Goal: Task Accomplishment & Management: Complete application form

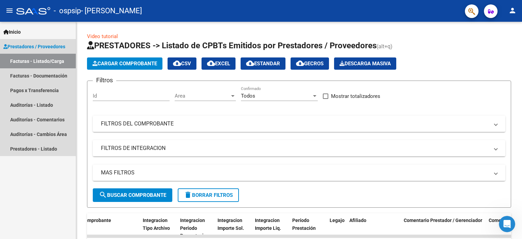
click at [23, 48] on span "Prestadores / Proveedores" at bounding box center [34, 46] width 62 height 7
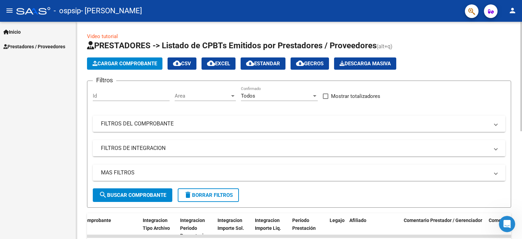
click at [128, 61] on span "Cargar Comprobante" at bounding box center [124, 63] width 65 height 6
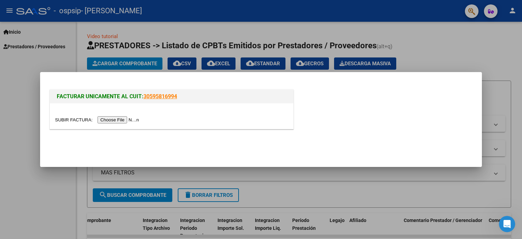
click at [117, 118] on input "file" at bounding box center [98, 119] width 86 height 7
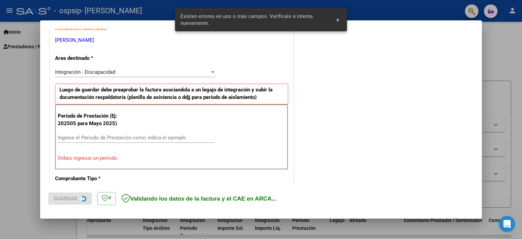
scroll to position [145, 0]
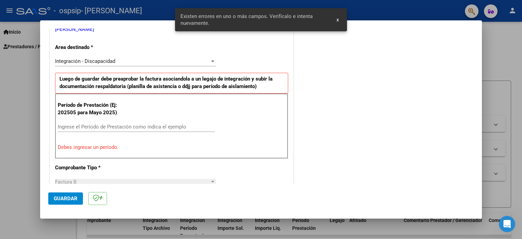
click at [158, 127] on input "Ingrese el Período de Prestación como indica el ejemplo" at bounding box center [136, 127] width 157 height 6
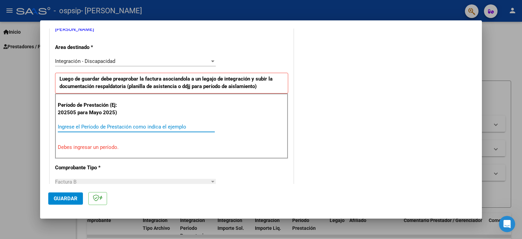
click at [158, 127] on input "Ingrese el Período de Prestación como indica el ejemplo" at bounding box center [136, 127] width 157 height 6
type input "-1"
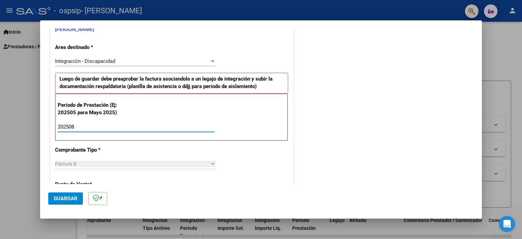
type input "202508"
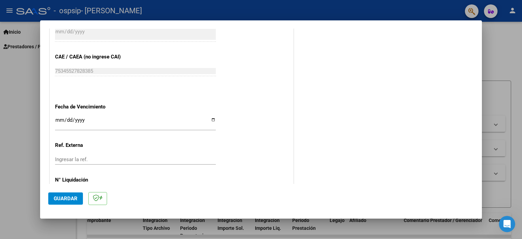
scroll to position [441, 0]
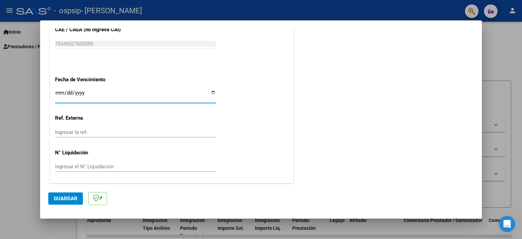
click at [60, 90] on input "Ingresar la fecha" at bounding box center [135, 95] width 161 height 11
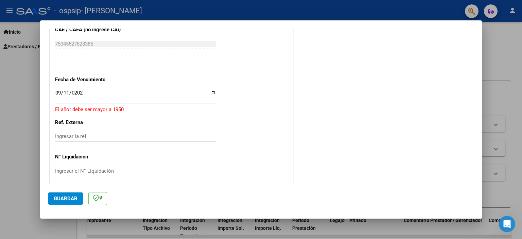
type input "[DATE]"
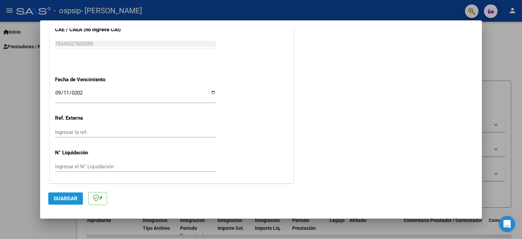
click at [77, 199] on button "Guardar" at bounding box center [65, 198] width 35 height 12
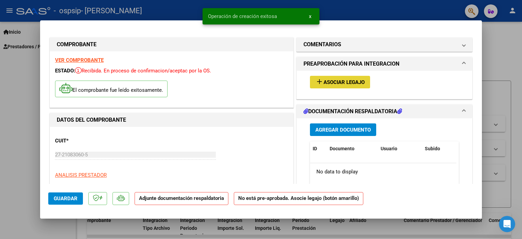
click at [330, 83] on span "Asociar Legajo" at bounding box center [343, 82] width 41 height 6
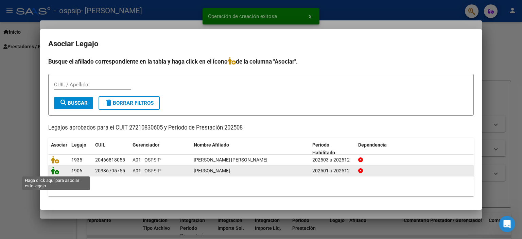
click at [57, 172] on icon at bounding box center [55, 170] width 8 height 7
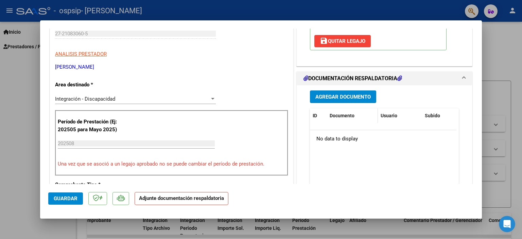
scroll to position [136, 0]
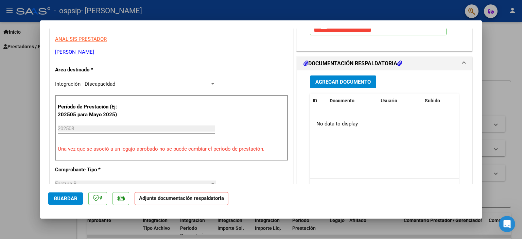
click at [352, 82] on span "Agregar Documento" at bounding box center [342, 82] width 55 height 6
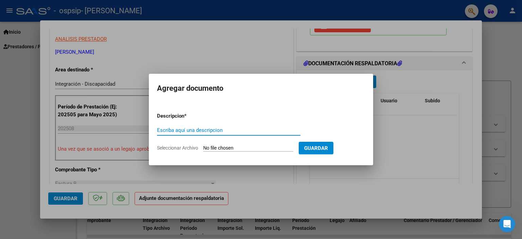
click at [228, 126] on div "Escriba aquí una descripcion" at bounding box center [228, 130] width 143 height 10
click at [230, 126] on div "Escriba aquí una descripcion" at bounding box center [228, 130] width 143 height 10
type input "planilla de asistencia"
click at [236, 148] on input "Seleccionar Archivo" at bounding box center [248, 148] width 90 height 6
type input "C:\fakepath\[PERSON_NAME].pdf"
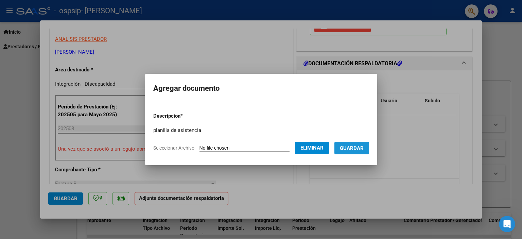
click at [357, 148] on span "Guardar" at bounding box center [352, 148] width 24 height 6
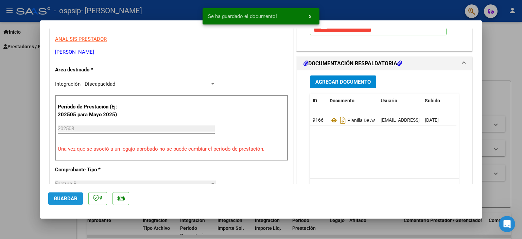
click at [65, 199] on span "Guardar" at bounding box center [66, 198] width 24 height 6
click at [491, 125] on div at bounding box center [261, 119] width 522 height 239
type input "$ 0,00"
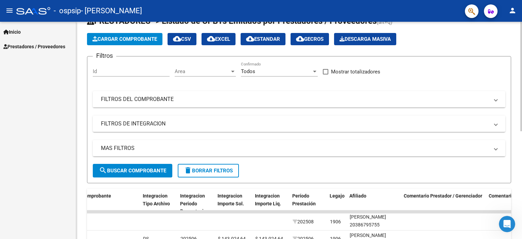
scroll to position [0, 0]
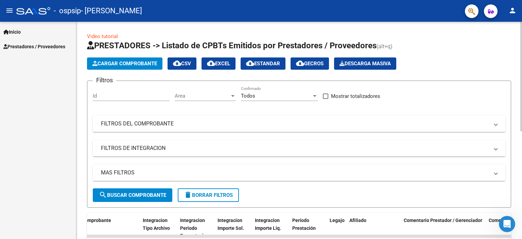
click at [117, 64] on span "Cargar Comprobante" at bounding box center [124, 63] width 65 height 6
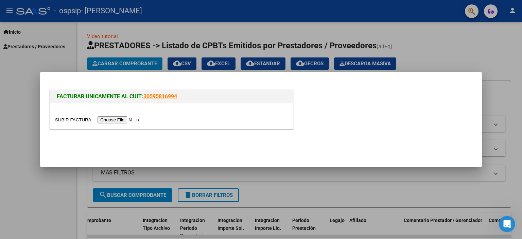
click at [132, 120] on input "file" at bounding box center [98, 119] width 86 height 7
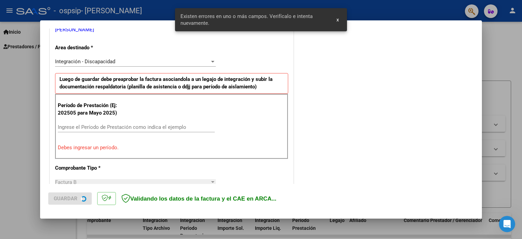
scroll to position [145, 0]
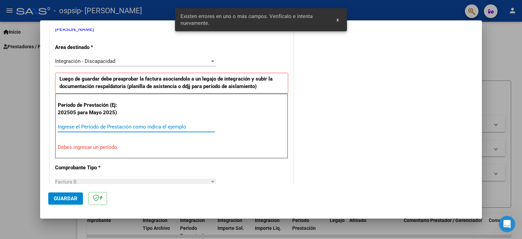
click at [149, 128] on input "Ingrese el Período de Prestación como indica el ejemplo" at bounding box center [136, 127] width 157 height 6
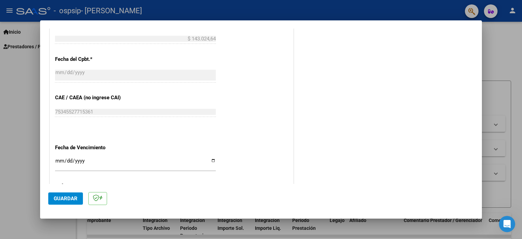
scroll to position [383, 0]
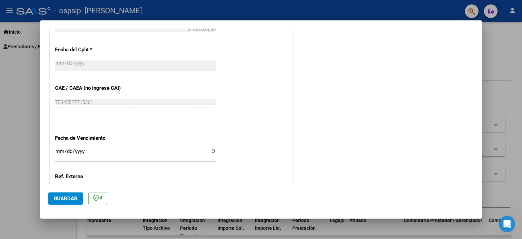
type input "202508"
click at [59, 150] on input "Ingresar la fecha" at bounding box center [135, 153] width 161 height 11
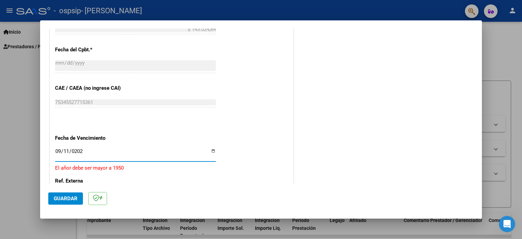
type input "[DATE]"
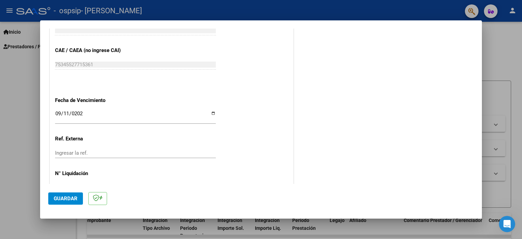
scroll to position [441, 0]
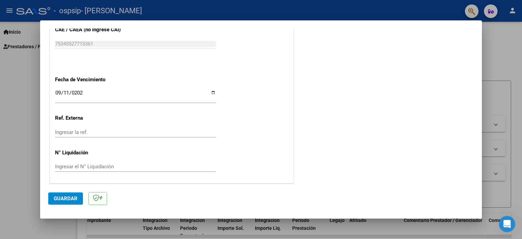
click at [72, 198] on span "Guardar" at bounding box center [66, 198] width 24 height 6
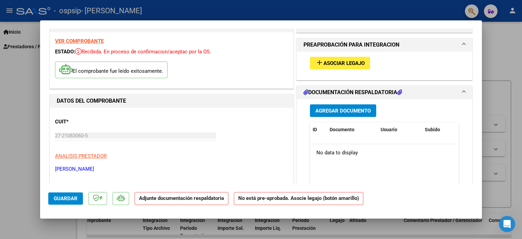
scroll to position [0, 0]
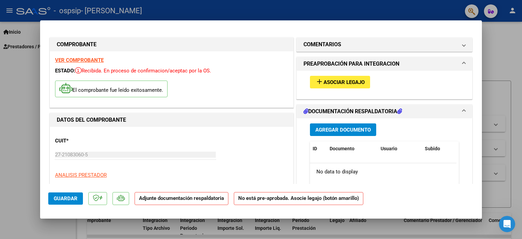
click at [343, 70] on mat-expansion-panel-header "PREAPROBACIÓN PARA INTEGRACION" at bounding box center [383, 64] width 175 height 14
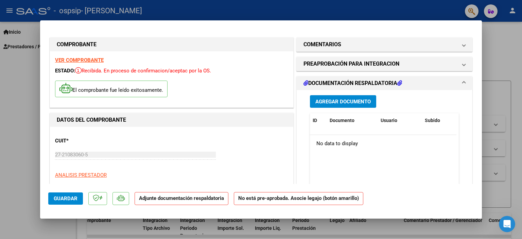
click at [347, 79] on h1 "DOCUMENTACIÓN RESPALDATORIA" at bounding box center [352, 83] width 98 height 8
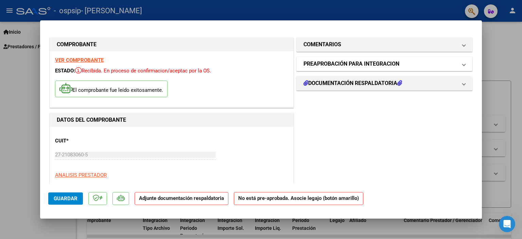
click at [350, 69] on mat-expansion-panel-header "PREAPROBACIÓN PARA INTEGRACION" at bounding box center [383, 64] width 175 height 14
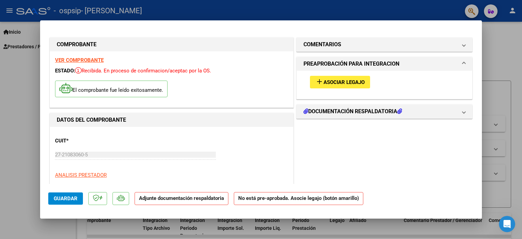
click at [348, 77] on button "add Asociar Legajo" at bounding box center [340, 82] width 60 height 13
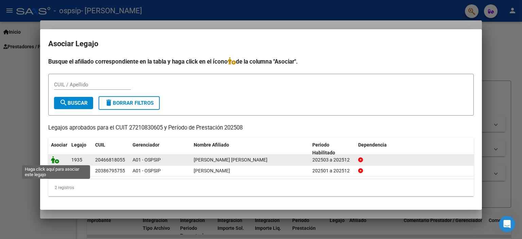
click at [52, 156] on icon at bounding box center [55, 159] width 8 height 7
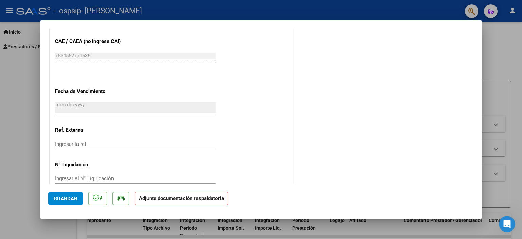
scroll to position [452, 0]
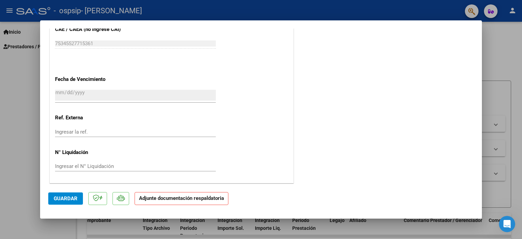
click at [173, 200] on strong "Adjunte documentación respaldatoria" at bounding box center [181, 198] width 85 height 6
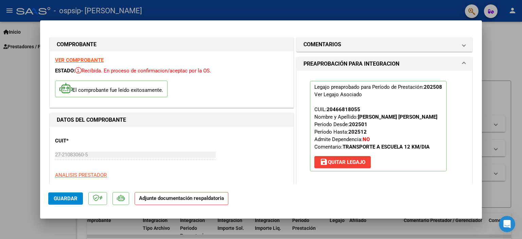
scroll to position [68, 0]
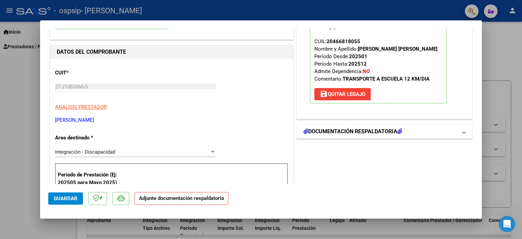
click at [379, 127] on h1 "DOCUMENTACIÓN RESPALDATORIA" at bounding box center [352, 131] width 98 height 8
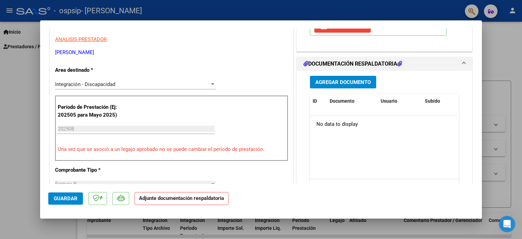
scroll to position [136, 0]
click at [349, 76] on button "Agregar Documento" at bounding box center [343, 81] width 66 height 13
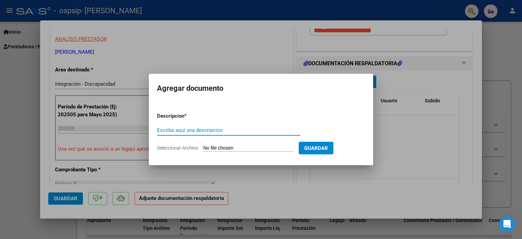
click at [217, 130] on input "Escriba aquí una descripcion" at bounding box center [228, 130] width 143 height 6
type input "o"
type input "planilla de asistencia"
click at [265, 146] on input "Seleccionar Archivo" at bounding box center [248, 148] width 90 height 6
type input "C:\fakepath\[PERSON_NAME].pdf"
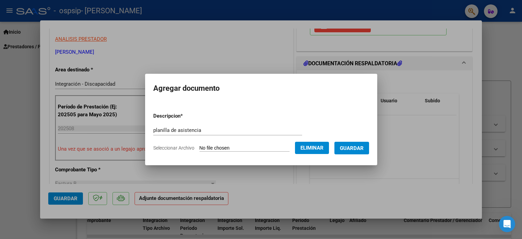
click at [355, 149] on span "Guardar" at bounding box center [352, 148] width 24 height 6
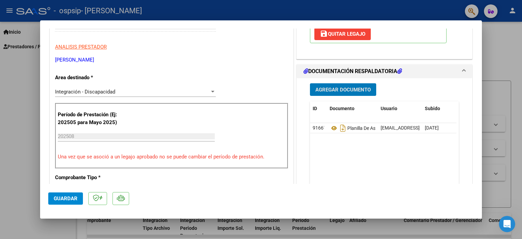
scroll to position [0, 0]
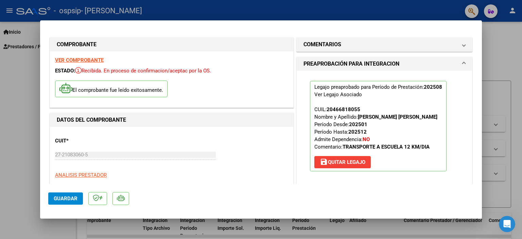
click at [56, 202] on button "Guardar" at bounding box center [65, 198] width 35 height 12
click at [495, 133] on div at bounding box center [261, 119] width 522 height 239
type input "$ 0,00"
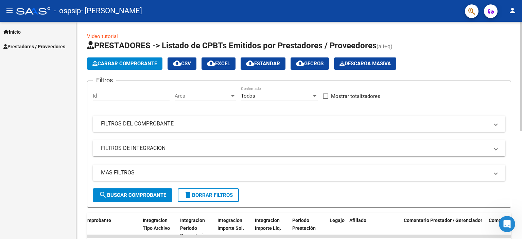
click at [150, 63] on span "Cargar Comprobante" at bounding box center [124, 63] width 65 height 6
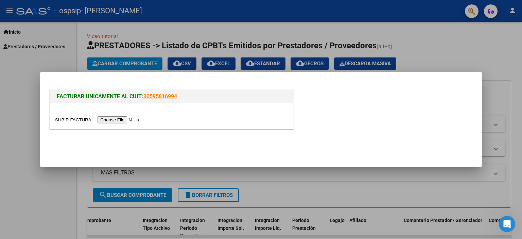
click at [136, 122] on input "file" at bounding box center [98, 119] width 86 height 7
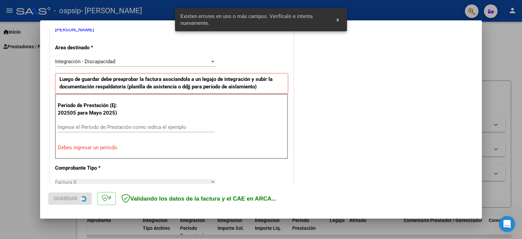
scroll to position [145, 0]
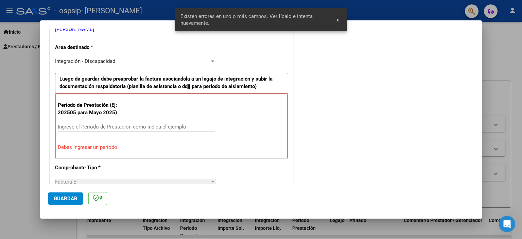
click at [156, 125] on input "Ingrese el Período de Prestación como indica el ejemplo" at bounding box center [136, 127] width 157 height 6
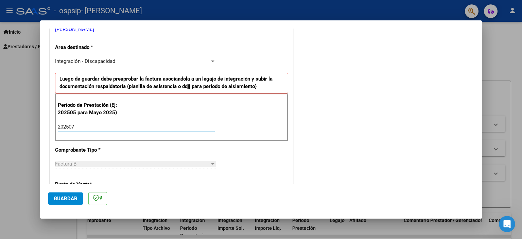
type input "202507"
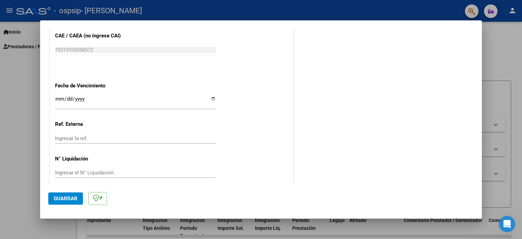
scroll to position [441, 0]
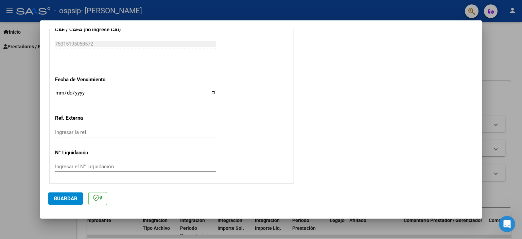
click at [58, 92] on input "Ingresar la fecha" at bounding box center [135, 95] width 161 height 11
click at [58, 90] on input "Ingresar la fecha" at bounding box center [135, 95] width 161 height 11
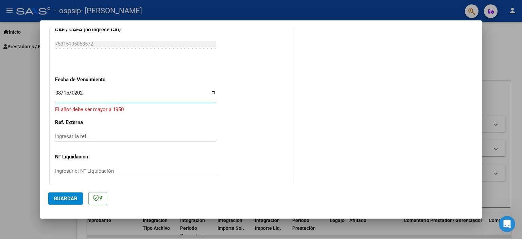
type input "[DATE]"
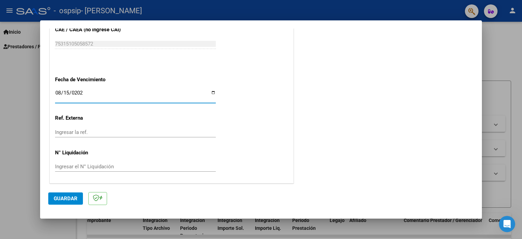
click at [76, 203] on button "Guardar" at bounding box center [65, 198] width 35 height 12
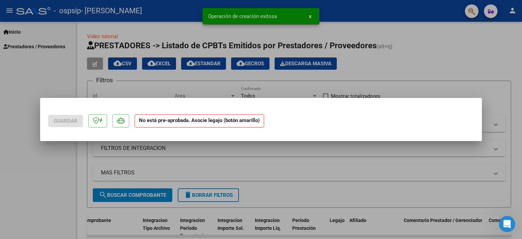
scroll to position [0, 0]
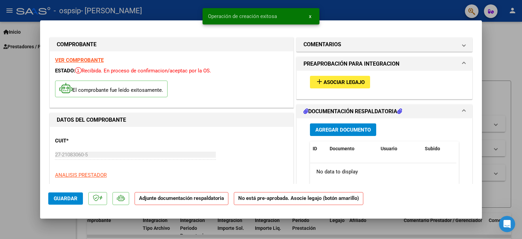
click at [337, 74] on div "add Asociar Legajo" at bounding box center [384, 82] width 159 height 23
click at [342, 79] on span "Asociar Legajo" at bounding box center [343, 82] width 41 height 6
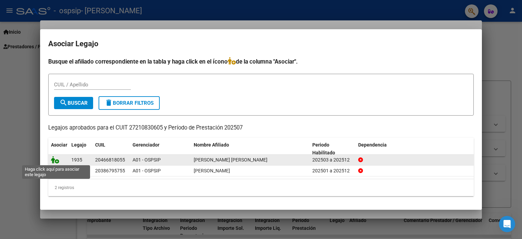
click at [56, 158] on icon at bounding box center [55, 159] width 8 height 7
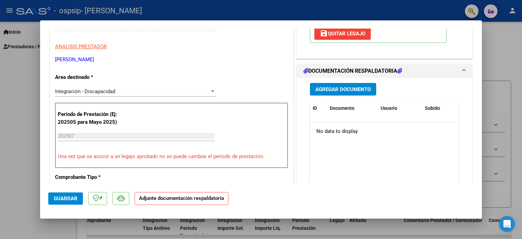
scroll to position [102, 0]
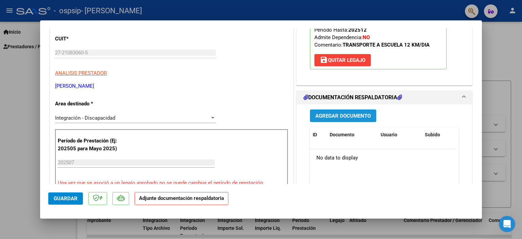
click at [350, 116] on span "Agregar Documento" at bounding box center [342, 116] width 55 height 6
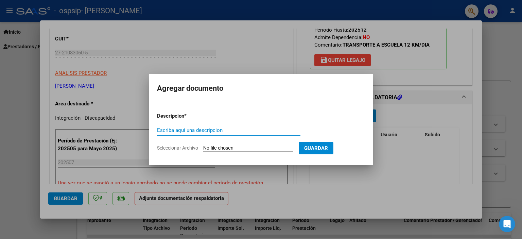
click at [187, 132] on input "Escriba aquí una descripcion" at bounding box center [228, 130] width 143 height 6
type input "planilla de asistecia"
click at [239, 148] on input "Seleccionar Archivo" at bounding box center [248, 148] width 90 height 6
type input "C:\fakepath\[PERSON_NAME].pdf"
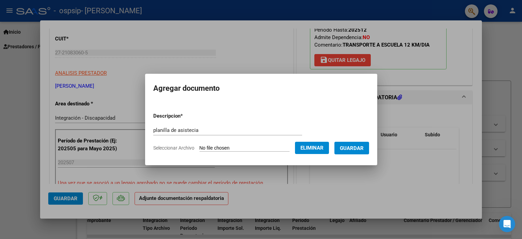
click at [358, 156] on form "Descripcion * planilla de asistecia Escriba aquí una descripcion Seleccionar Ar…" at bounding box center [261, 132] width 216 height 50
click at [355, 145] on span "Guardar" at bounding box center [352, 148] width 24 height 6
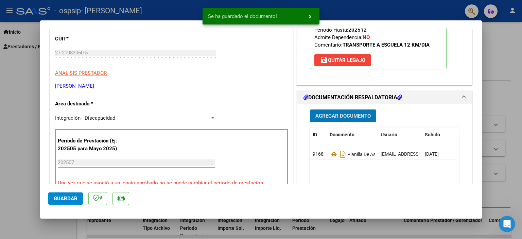
click at [65, 199] on span "Guardar" at bounding box center [66, 198] width 24 height 6
click at [508, 76] on div at bounding box center [261, 119] width 522 height 239
type input "$ 0,00"
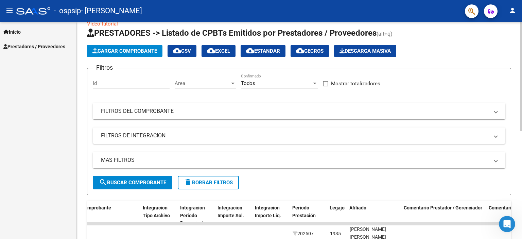
scroll to position [0, 0]
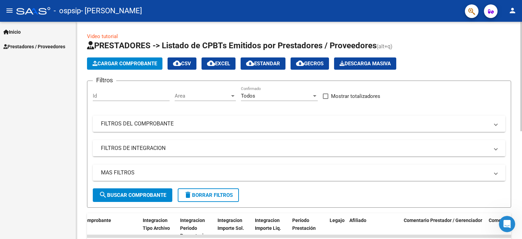
click at [124, 64] on span "Cargar Comprobante" at bounding box center [124, 63] width 65 height 6
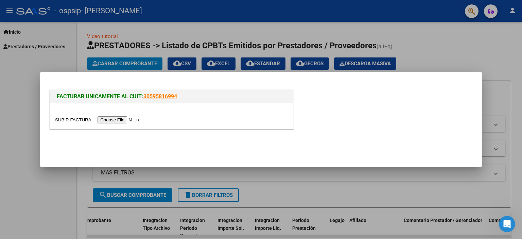
click at [137, 121] on input "file" at bounding box center [98, 119] width 86 height 7
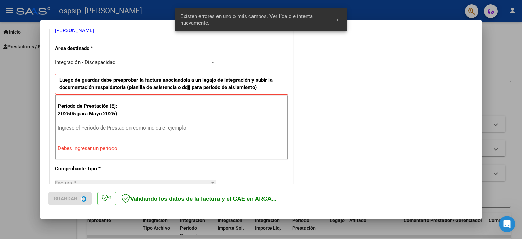
scroll to position [158, 0]
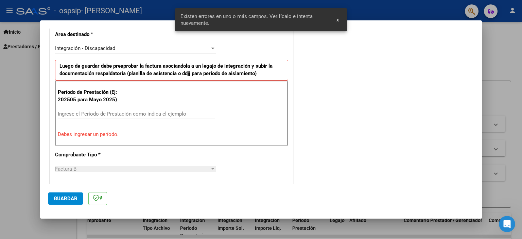
click at [155, 111] on input "Ingrese el Período de Prestación como indica el ejemplo" at bounding box center [136, 114] width 157 height 6
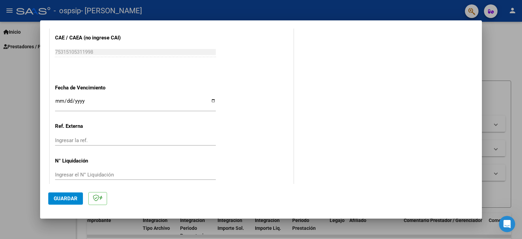
scroll to position [441, 0]
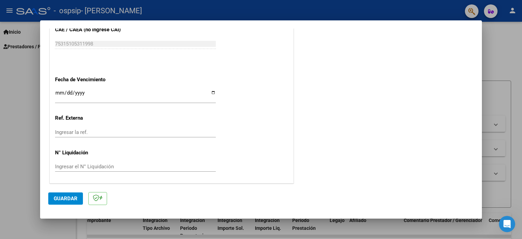
type input "202507"
click at [57, 91] on input "Ingresar la fecha" at bounding box center [135, 95] width 161 height 11
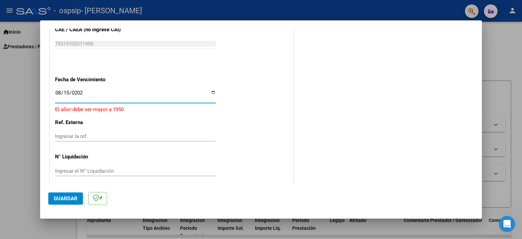
type input "[DATE]"
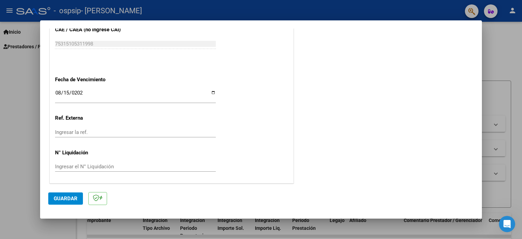
click at [63, 204] on mat-dialog-actions "Guardar" at bounding box center [260, 197] width 425 height 27
click at [65, 204] on button "Guardar" at bounding box center [65, 198] width 35 height 12
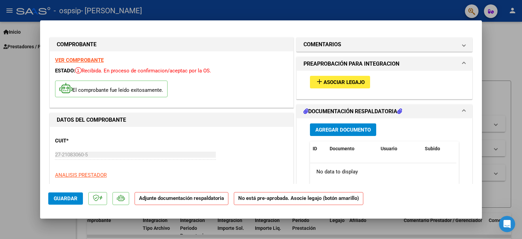
click at [341, 83] on span "Asociar Legajo" at bounding box center [343, 82] width 41 height 6
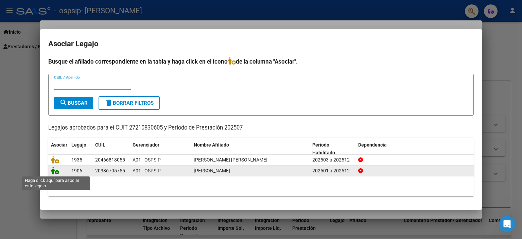
click at [54, 173] on icon at bounding box center [55, 170] width 8 height 7
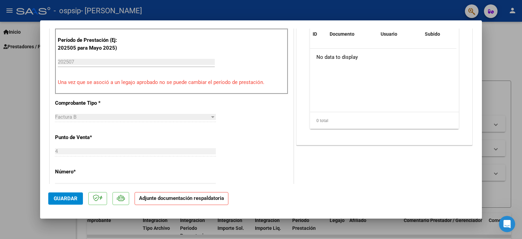
scroll to position [136, 0]
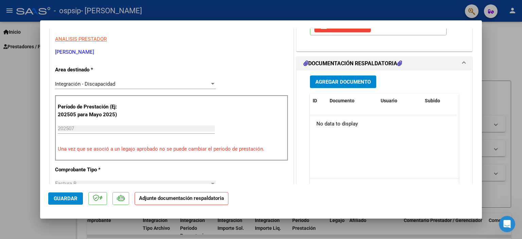
click at [345, 79] on span "Agregar Documento" at bounding box center [342, 82] width 55 height 6
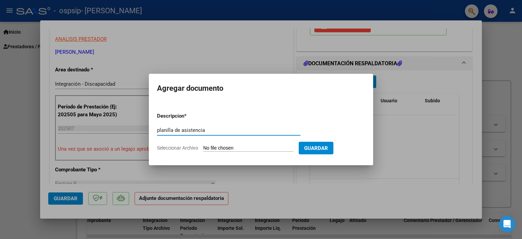
type input "planilla de asistencia"
click at [242, 145] on input "Seleccionar Archivo" at bounding box center [248, 148] width 90 height 6
type input "C:\fakepath\[PERSON_NAME].pdf"
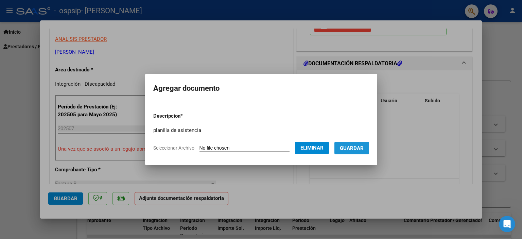
click at [360, 144] on button "Guardar" at bounding box center [351, 148] width 35 height 13
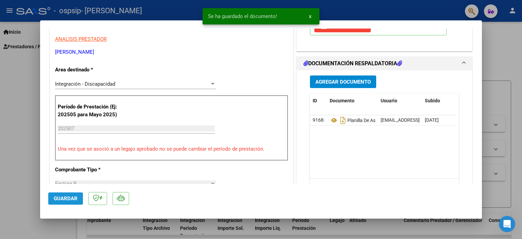
click at [60, 199] on span "Guardar" at bounding box center [66, 198] width 24 height 6
click at [14, 91] on div at bounding box center [261, 119] width 522 height 239
type input "$ 0,00"
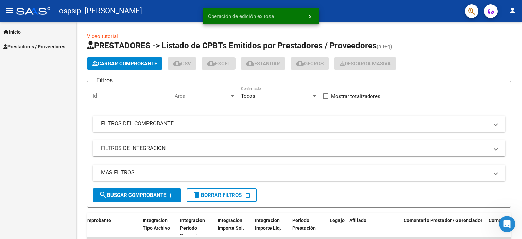
scroll to position [8, 0]
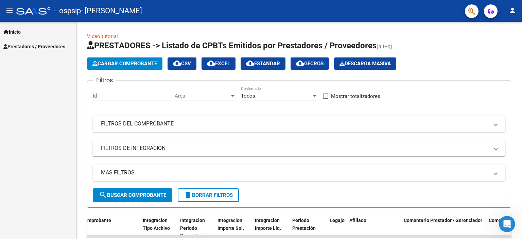
click at [14, 91] on div "Inicio Instructivos Contacto OS Prestadores / Proveedores Facturas - Listado/Ca…" at bounding box center [38, 130] width 76 height 217
